Goal: Task Accomplishment & Management: Use online tool/utility

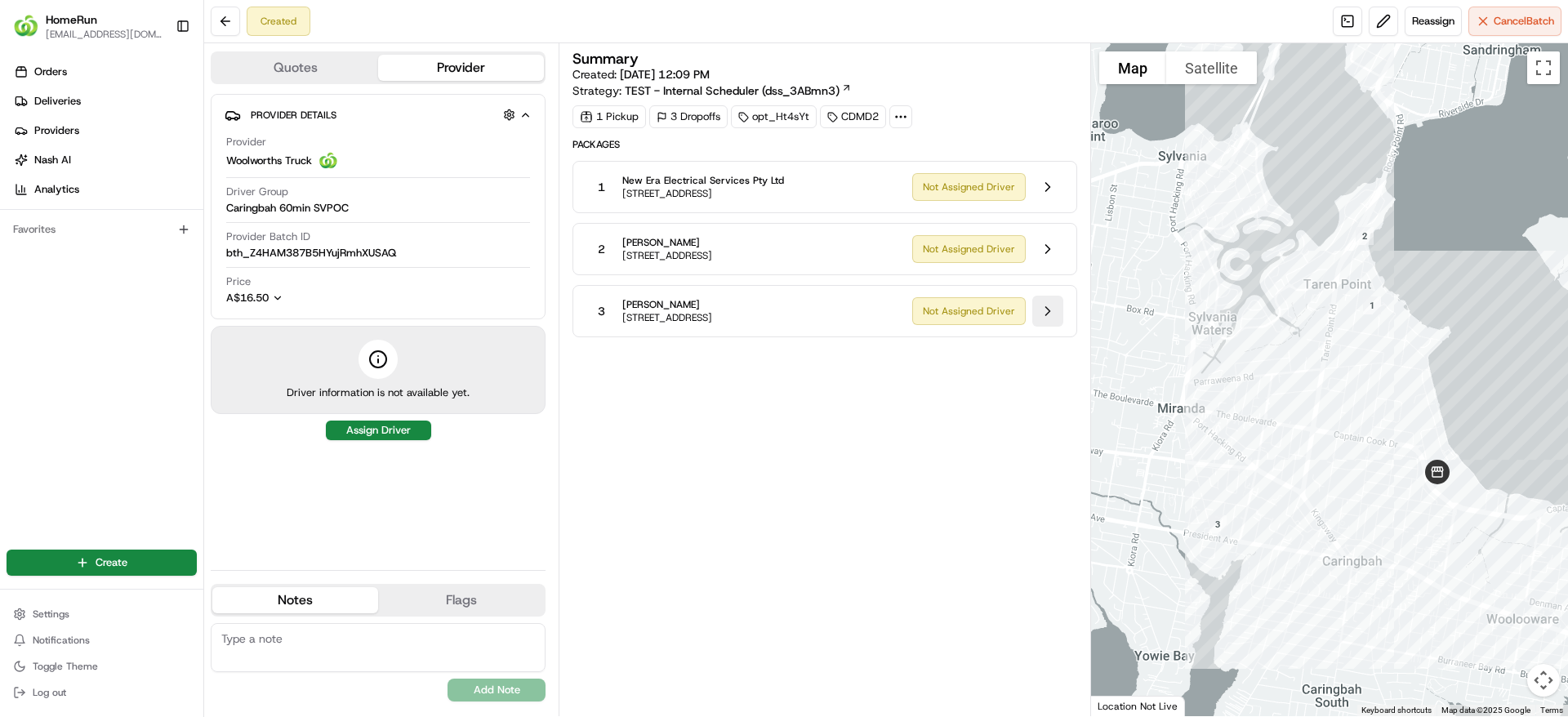
click at [1049, 313] on button at bounding box center [1047, 310] width 31 height 31
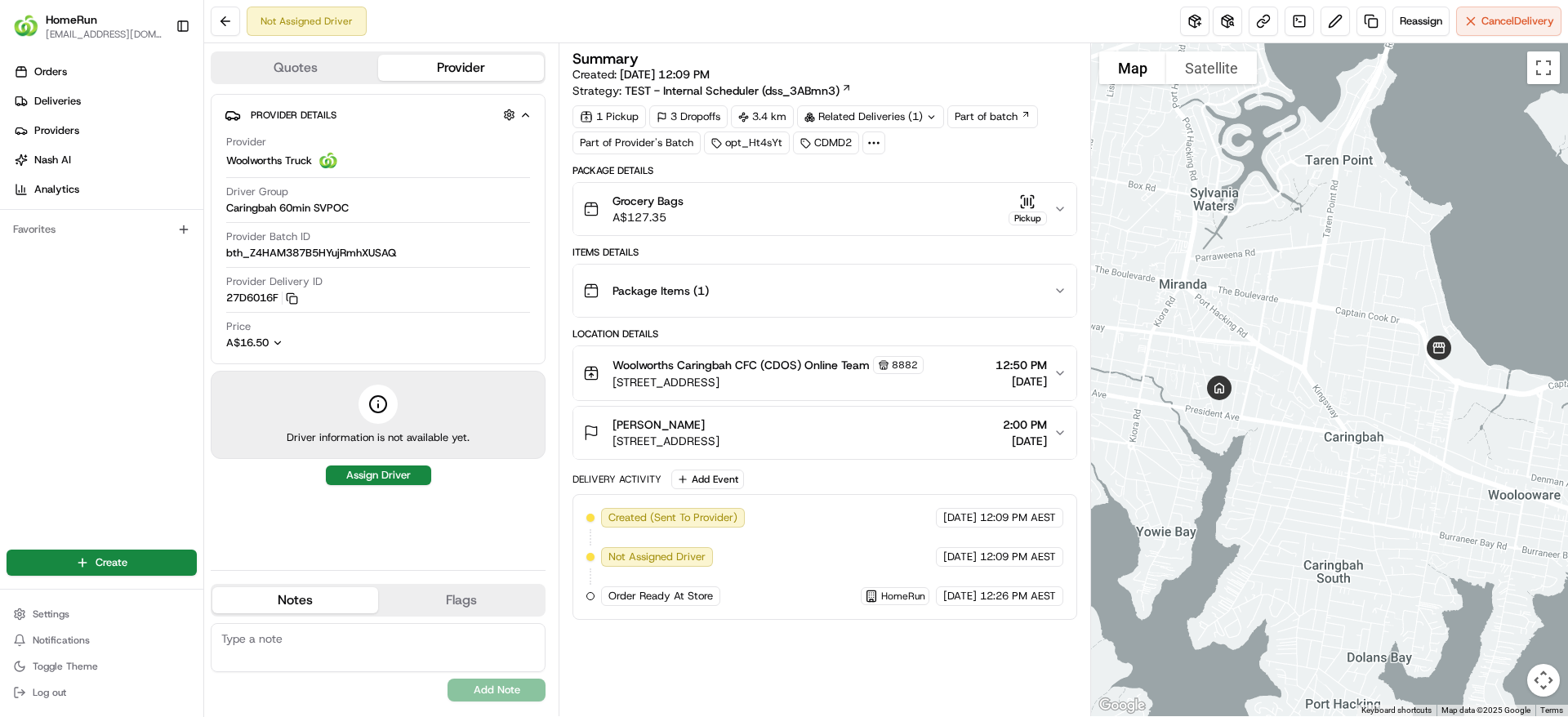
drag, startPoint x: 1197, startPoint y: 31, endPoint x: 925, endPoint y: 230, distance: 337.0
click at [925, 230] on div "Not Assigned Driver Reassign Cancel Delivery Quotes Provider Provider Details H…" at bounding box center [886, 358] width 1364 height 717
click at [925, 230] on button "Grocery Bags A$127.35 Pickup" at bounding box center [824, 209] width 502 height 52
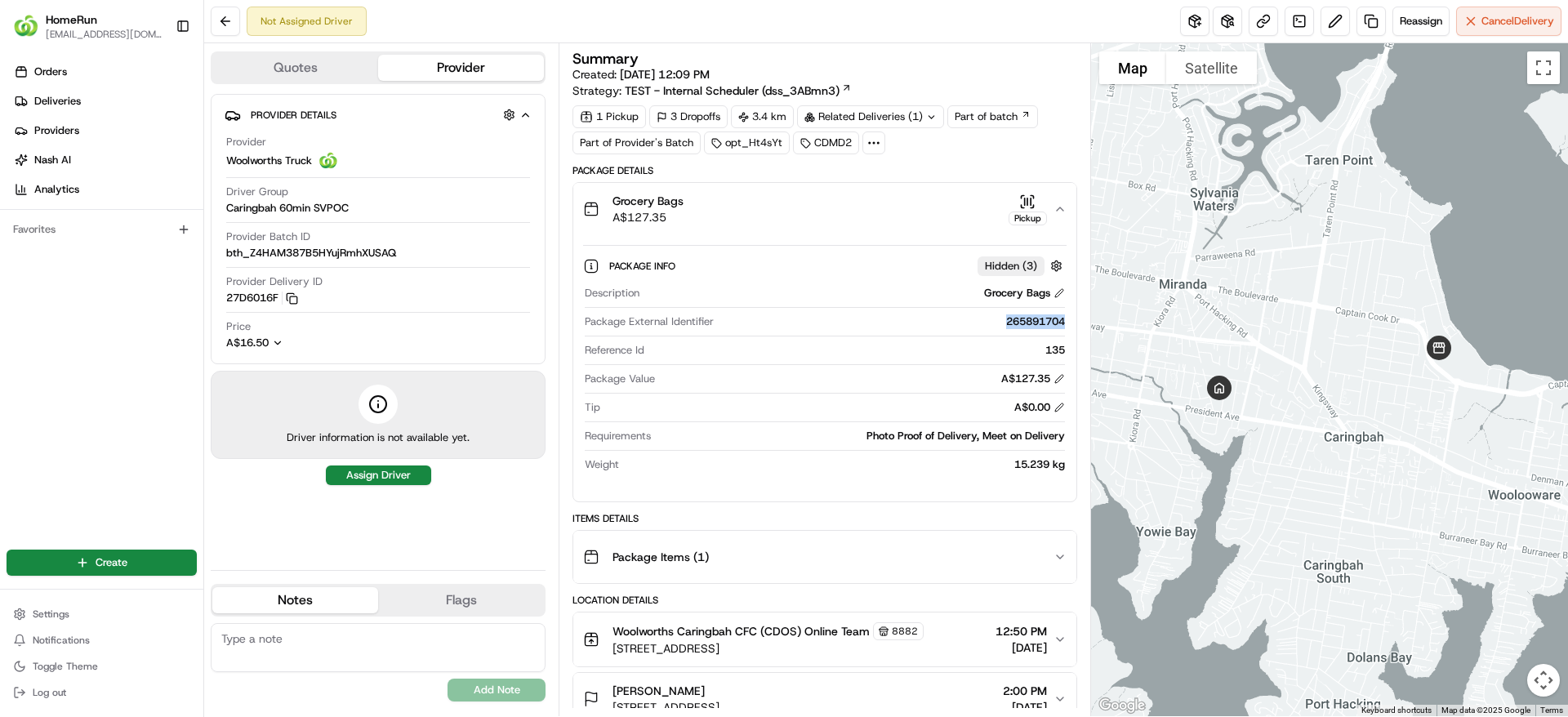
drag, startPoint x: 1000, startPoint y: 319, endPoint x: 1067, endPoint y: 320, distance: 67.0
click at [1067, 320] on div "Package Info Hidden ( 3 ) Description Grocery Bags Package External Identifier …" at bounding box center [824, 362] width 502 height 253
copy div "265891704"
click at [1189, 23] on button at bounding box center [1195, 20] width 29 height 29
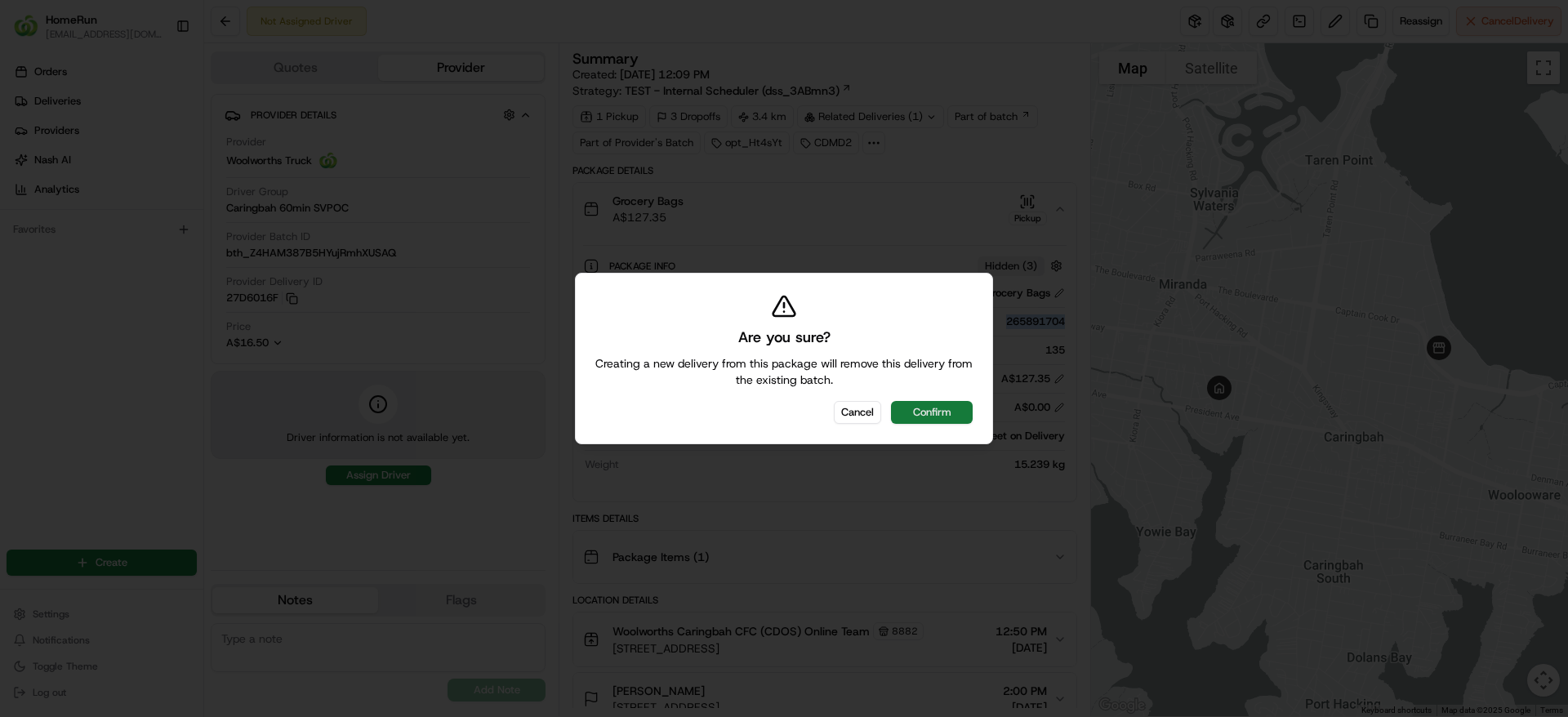
click at [948, 401] on button "Confirm" at bounding box center [932, 413] width 81 height 23
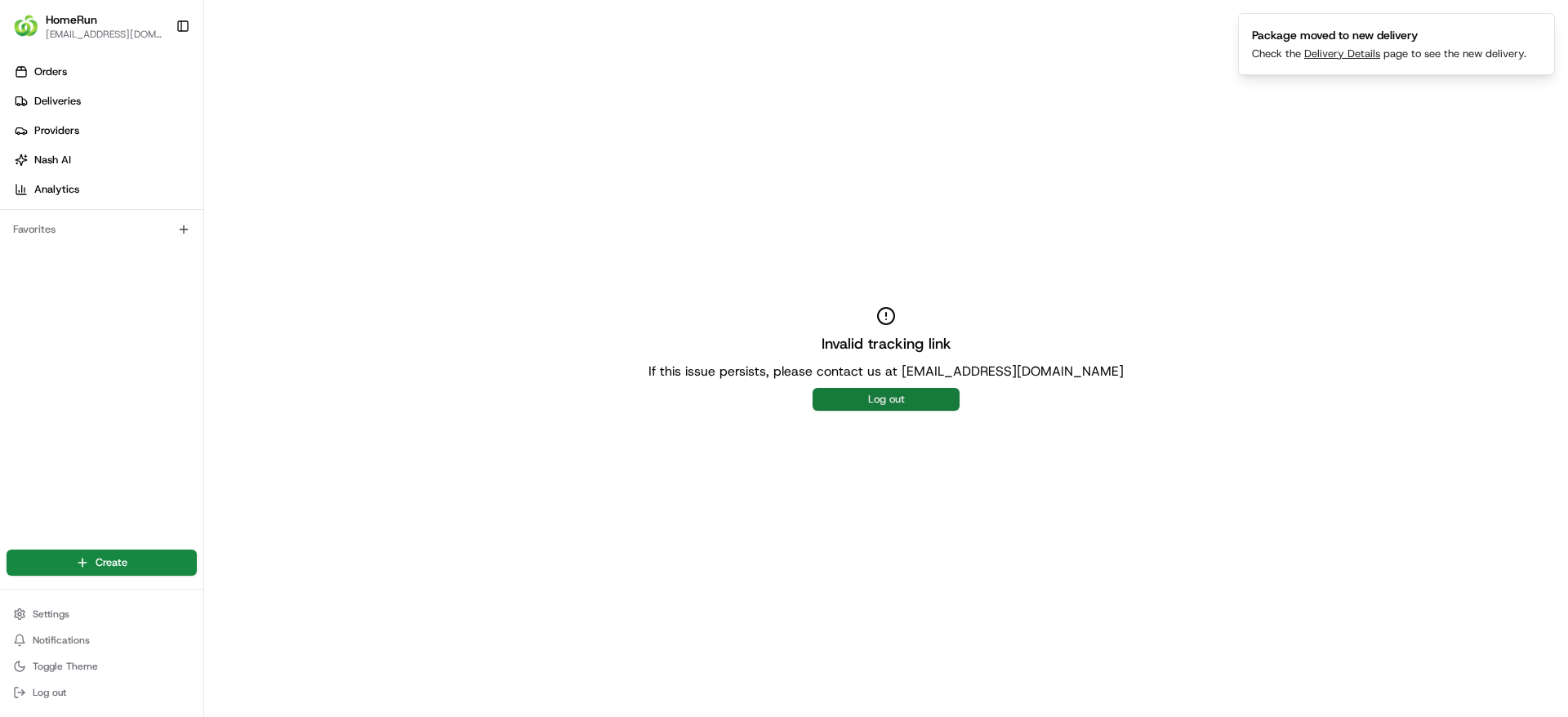
click at [901, 390] on button "Log out" at bounding box center [886, 400] width 147 height 23
